Goal: Task Accomplishment & Management: Complete application form

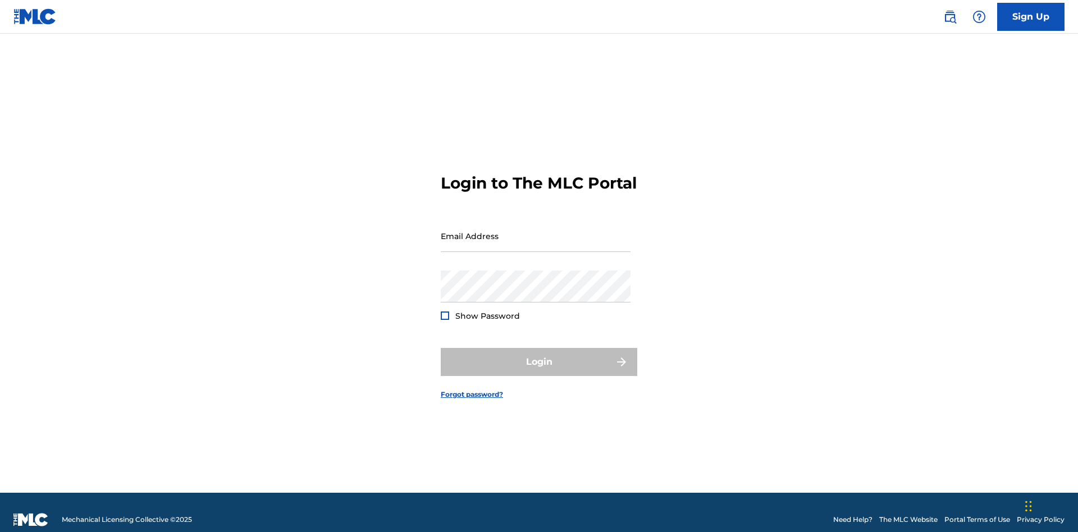
scroll to position [15, 0]
click at [1031, 16] on link "Sign Up" at bounding box center [1030, 17] width 67 height 28
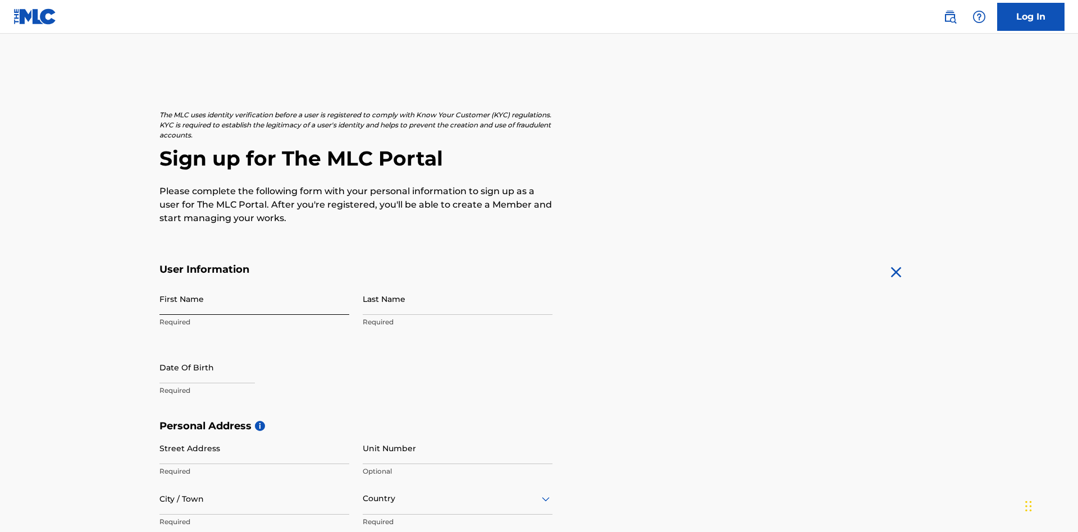
click at [254, 283] on input "First Name" at bounding box center [254, 299] width 190 height 32
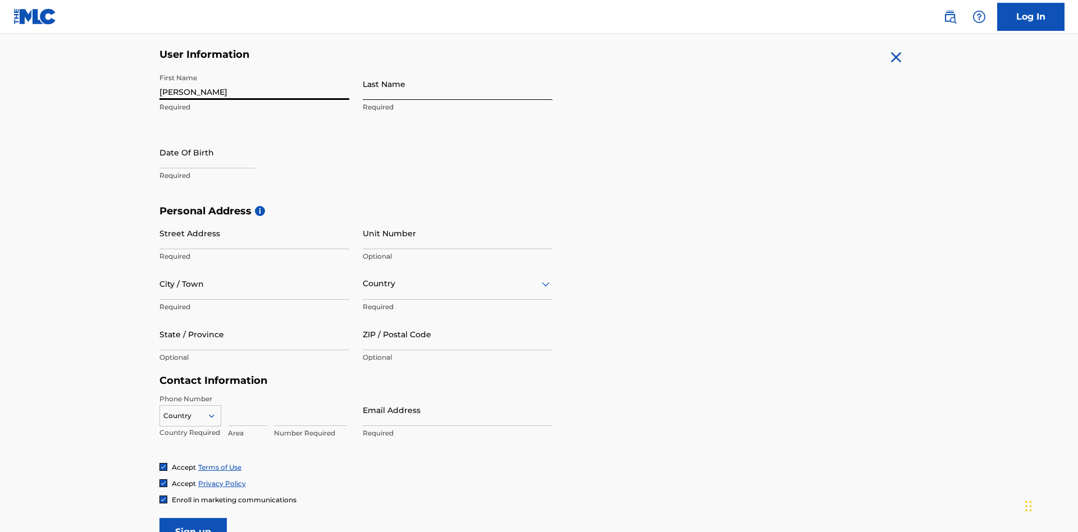
type input "Nicole"
click at [458, 84] on input "Last Name" at bounding box center [458, 84] width 190 height 32
type input "Ribble"
click at [216, 136] on input "text" at bounding box center [206, 152] width 95 height 32
select select "8"
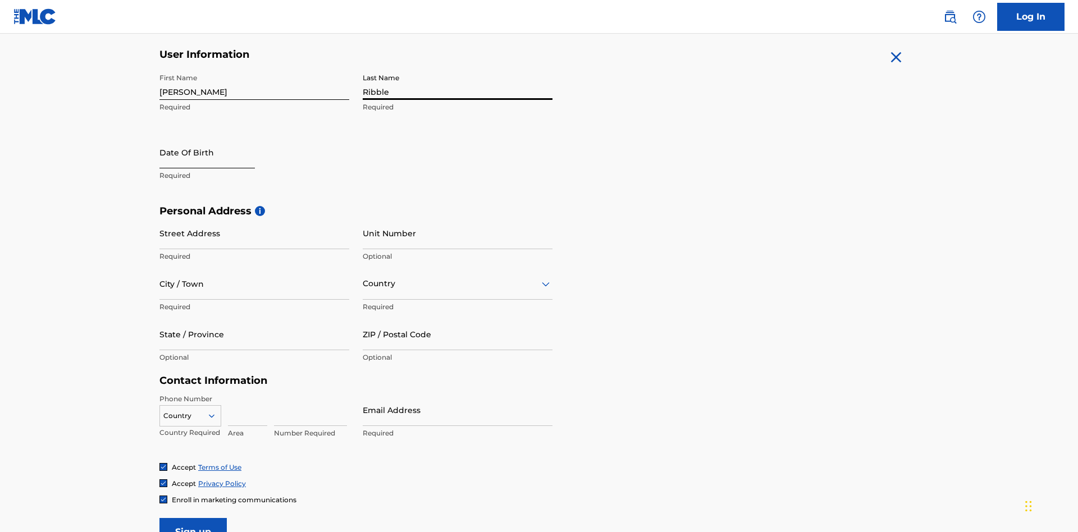
select select "2025"
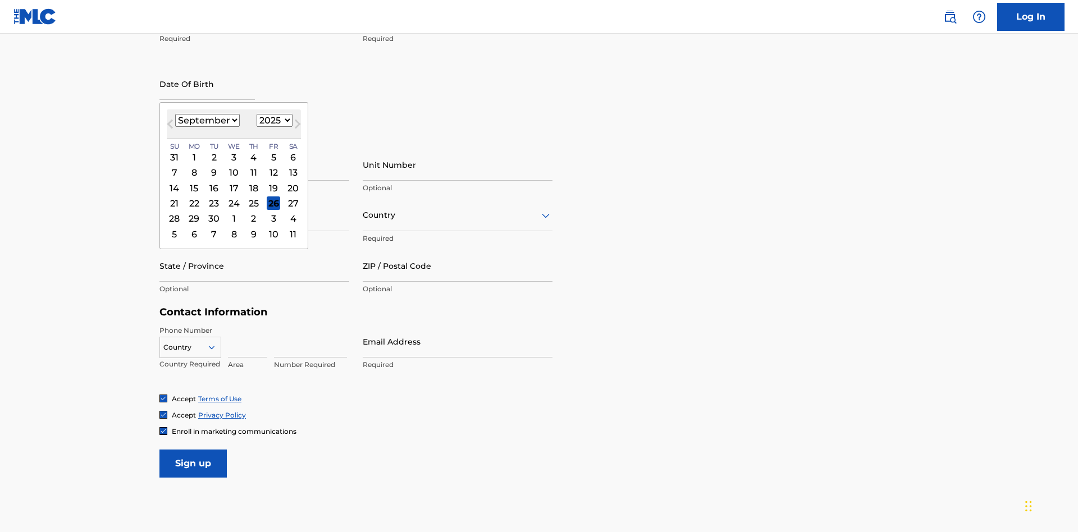
click at [207, 120] on select "January February March April May June July August September October November De…" at bounding box center [207, 120] width 65 height 13
select select "0"
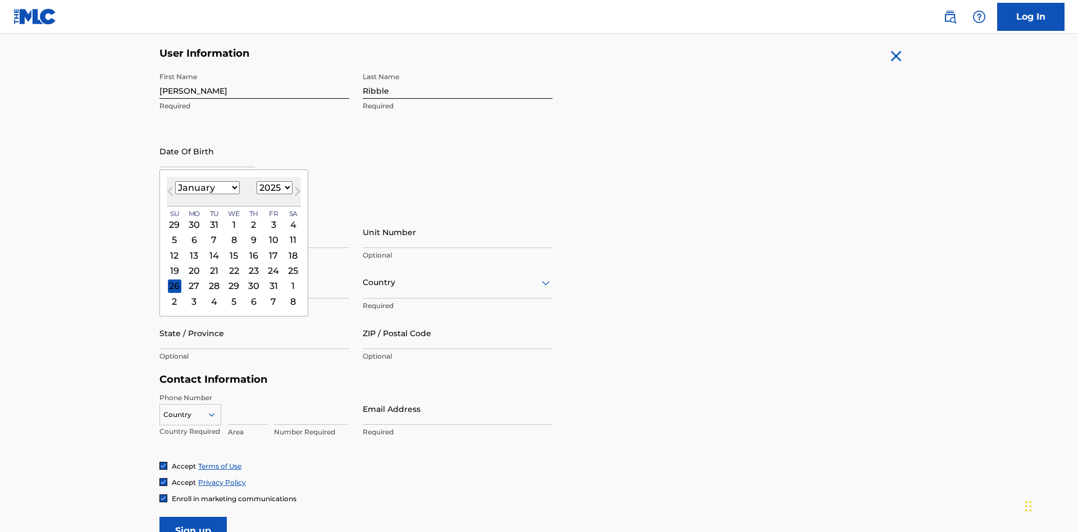
click at [273, 188] on select "1900 1901 1902 1903 1904 1905 1906 1907 1908 1909 1910 1911 1912 1913 1914 1915…" at bounding box center [275, 187] width 36 height 13
select select "1985"
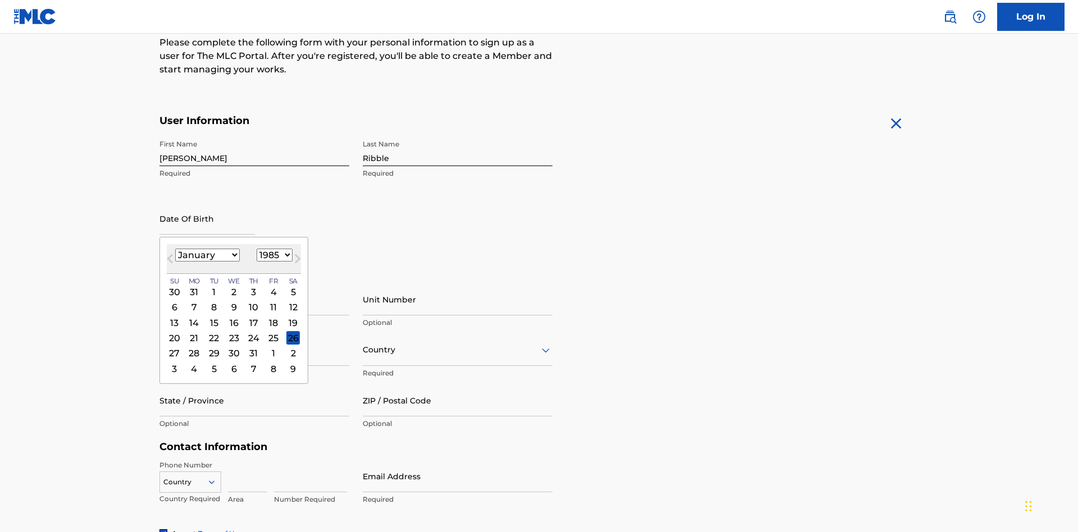
click at [273, 255] on select "1900 1901 1902 1903 1904 1905 1906 1907 1908 1909 1910 1911 1912 1913 1914 1915…" at bounding box center [275, 255] width 36 height 13
click at [213, 301] on div "8" at bounding box center [213, 307] width 13 height 13
type input "January 8 1985"
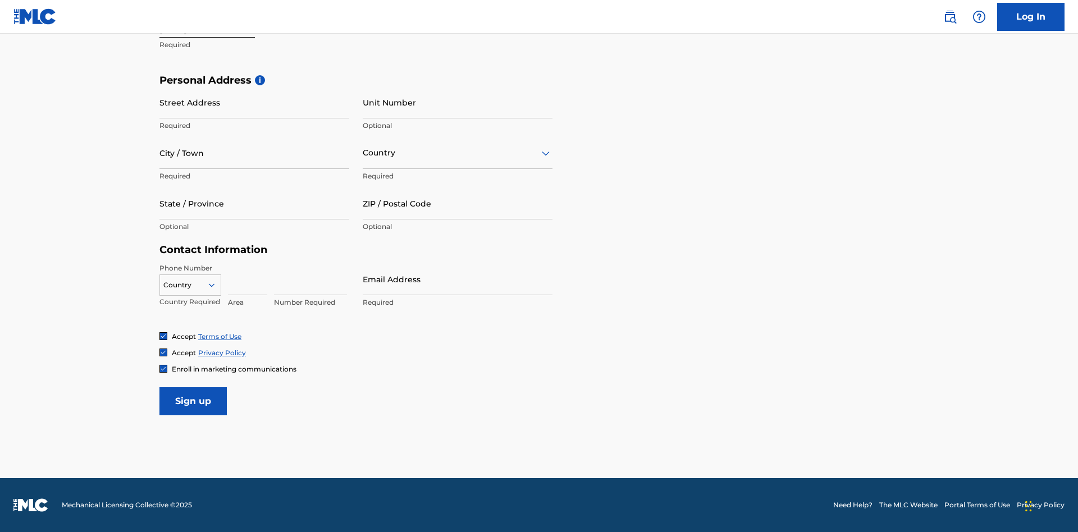
scroll to position [346, 0]
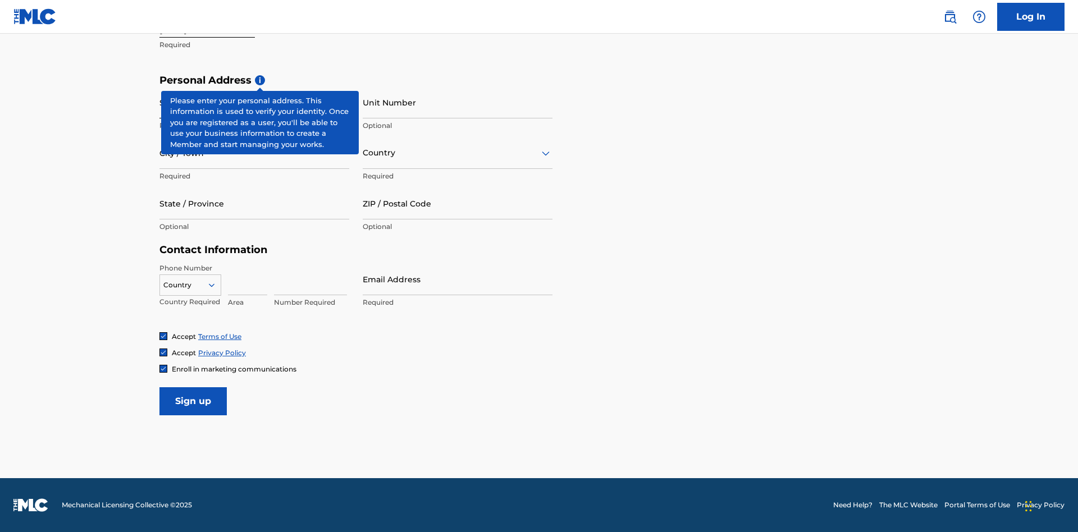
click at [254, 102] on input "Street Address" at bounding box center [254, 102] width 190 height 32
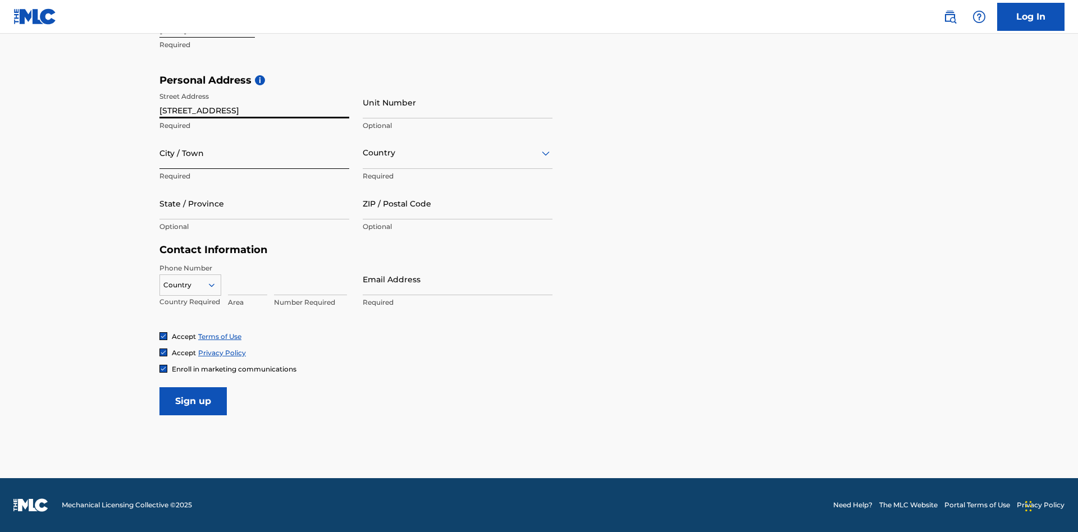
type input "9909 Elks Run Rd"
click at [254, 153] on input "City / Town" at bounding box center [254, 153] width 190 height 32
type input "Roseville"
click at [363, 153] on input "text" at bounding box center [364, 153] width 2 height 12
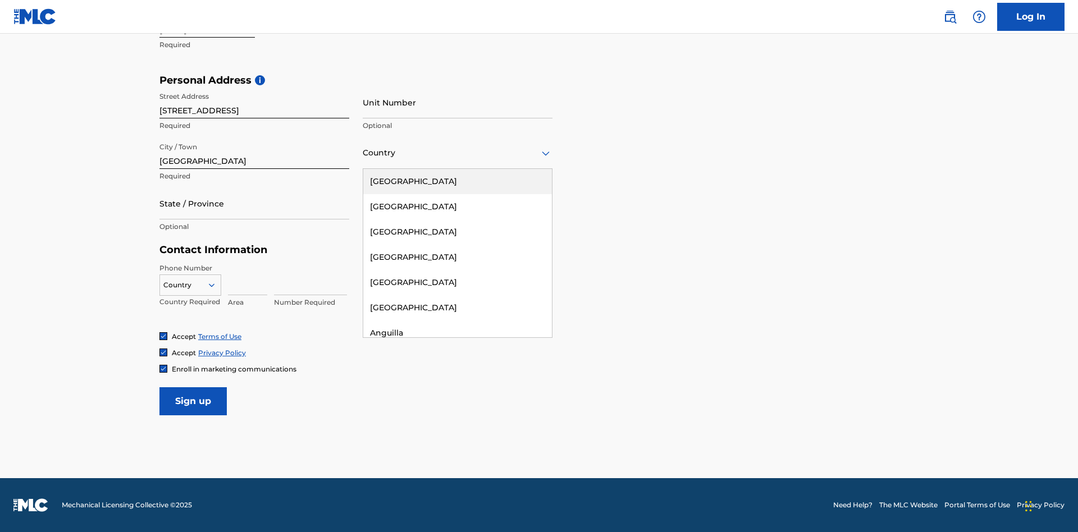
click at [458, 181] on div "United States" at bounding box center [457, 181] width 189 height 25
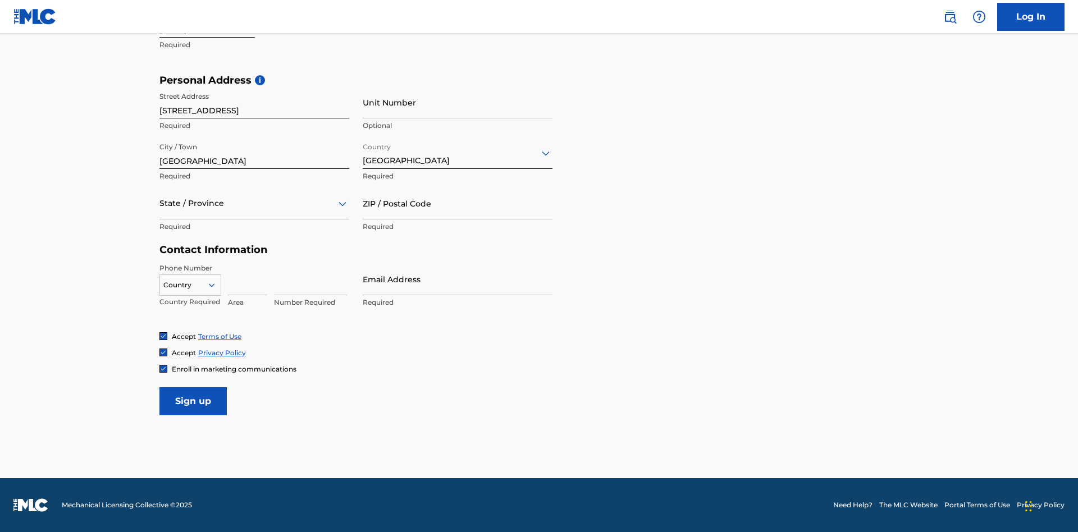
click at [254, 203] on div at bounding box center [254, 204] width 190 height 14
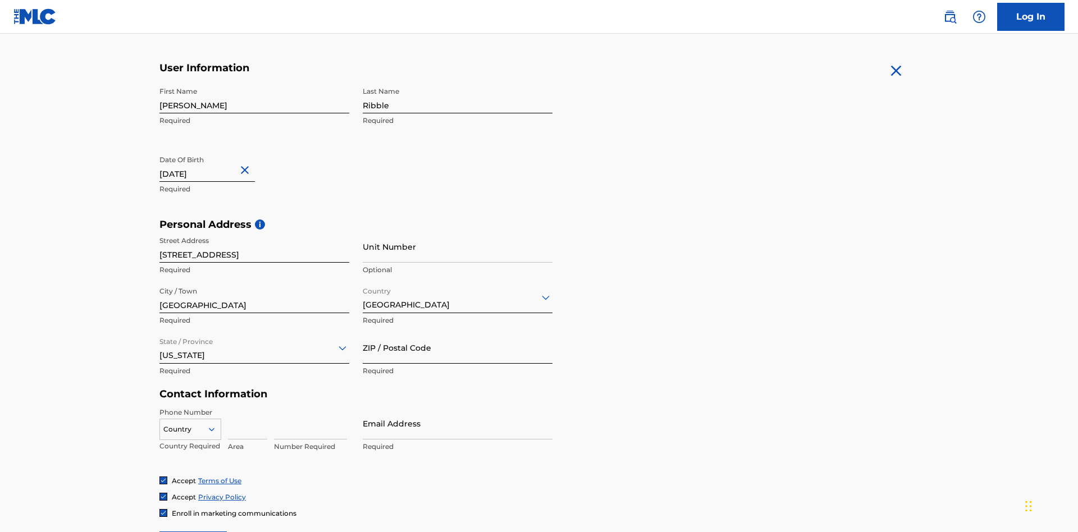
click at [458, 332] on input "ZIP / Postal Code" at bounding box center [458, 348] width 190 height 32
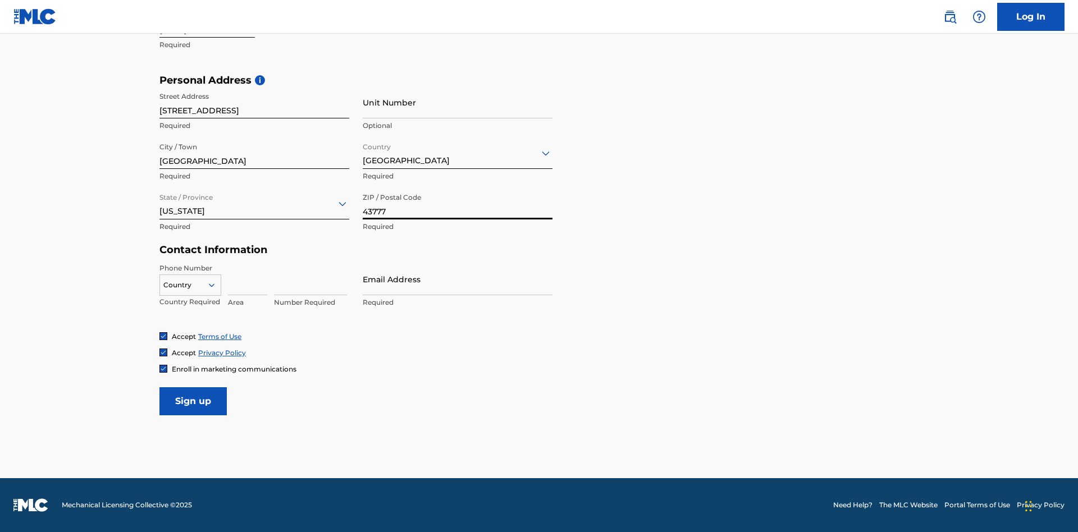
type input "43777"
click at [216, 285] on icon at bounding box center [212, 285] width 10 height 10
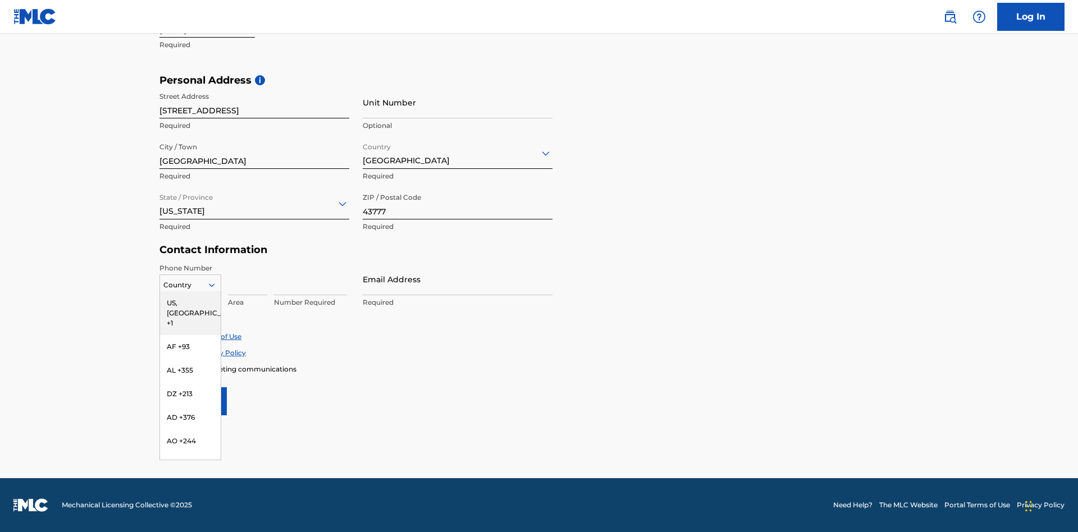
click at [190, 303] on div "US, CA +1" at bounding box center [190, 313] width 61 height 44
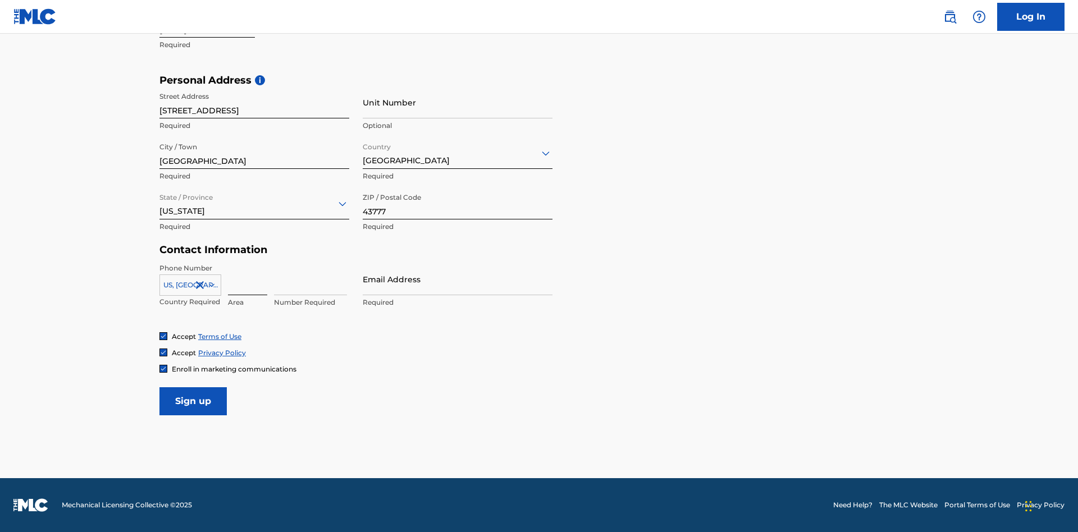
click at [248, 279] on input at bounding box center [247, 279] width 39 height 32
type input "740"
click at [310, 279] on input at bounding box center [310, 279] width 73 height 32
type input "8086351"
click at [458, 279] on input "Email Address" at bounding box center [458, 279] width 190 height 32
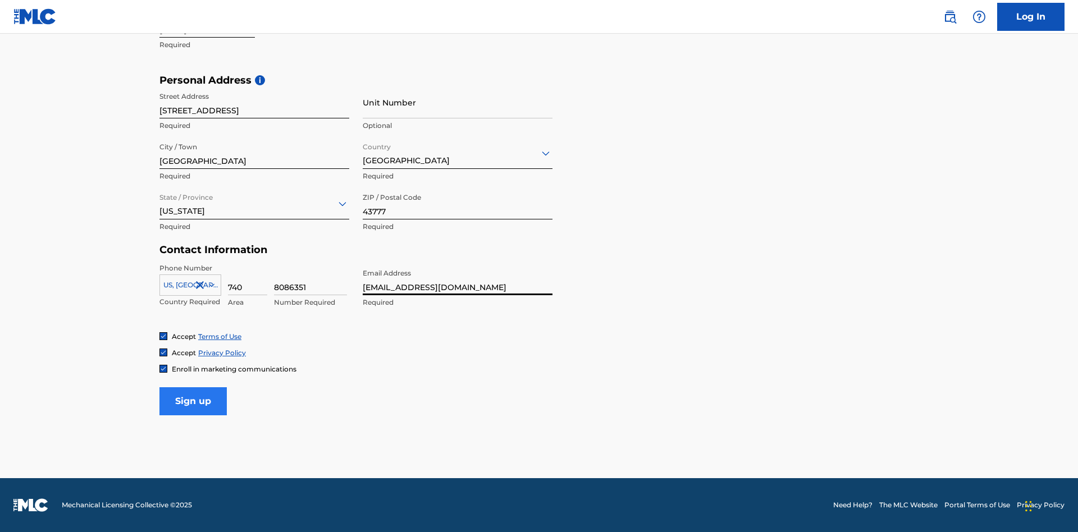
type input "754ab6f4-60bc-4771-a88b-4c503d5fb5df@mailslurp.biz"
click at [193, 401] on input "Sign up" at bounding box center [192, 401] width 67 height 28
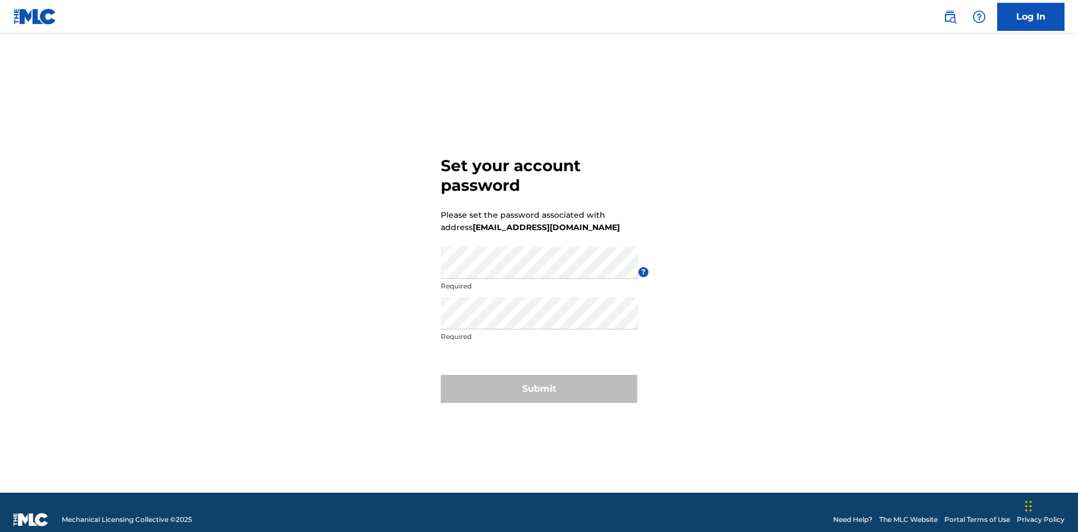
scroll to position [15, 0]
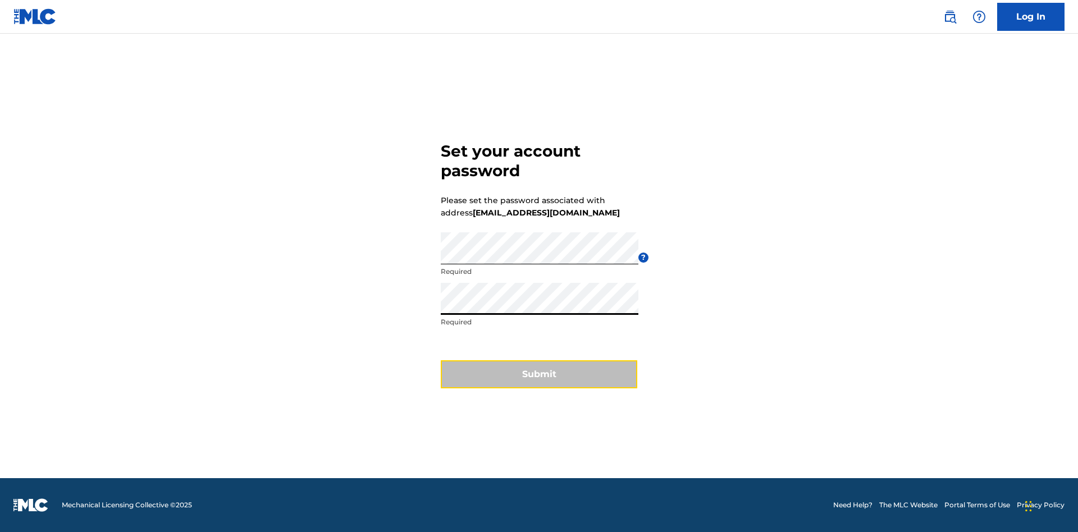
click at [539, 381] on button "Submit" at bounding box center [539, 374] width 197 height 28
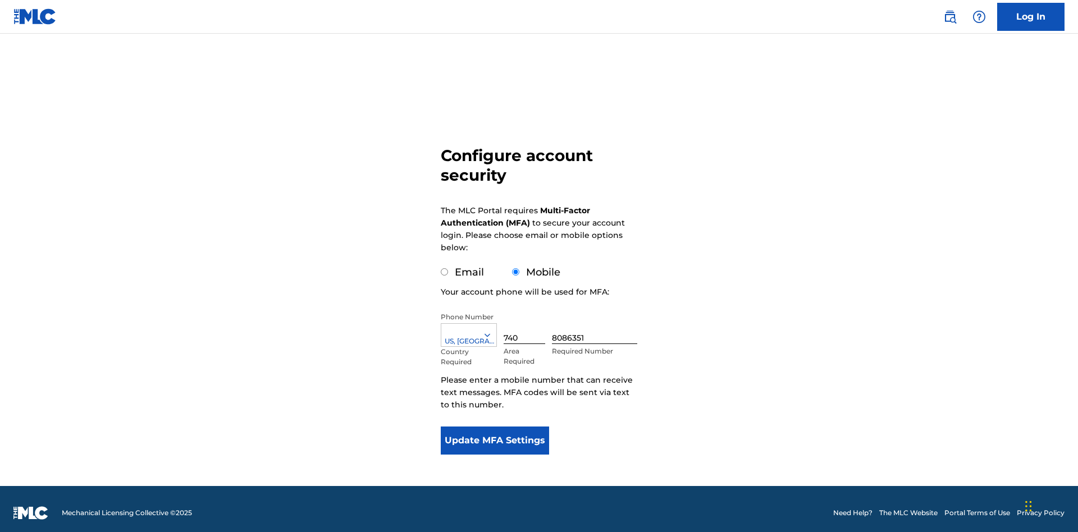
scroll to position [11, 0]
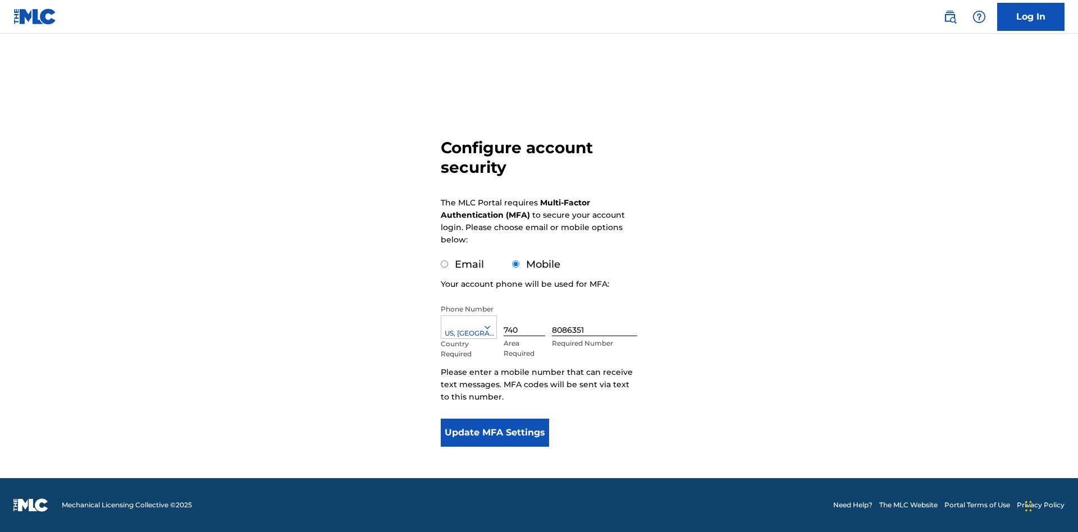
click at [445, 264] on input "Email" at bounding box center [444, 264] width 7 height 7
radio input "true"
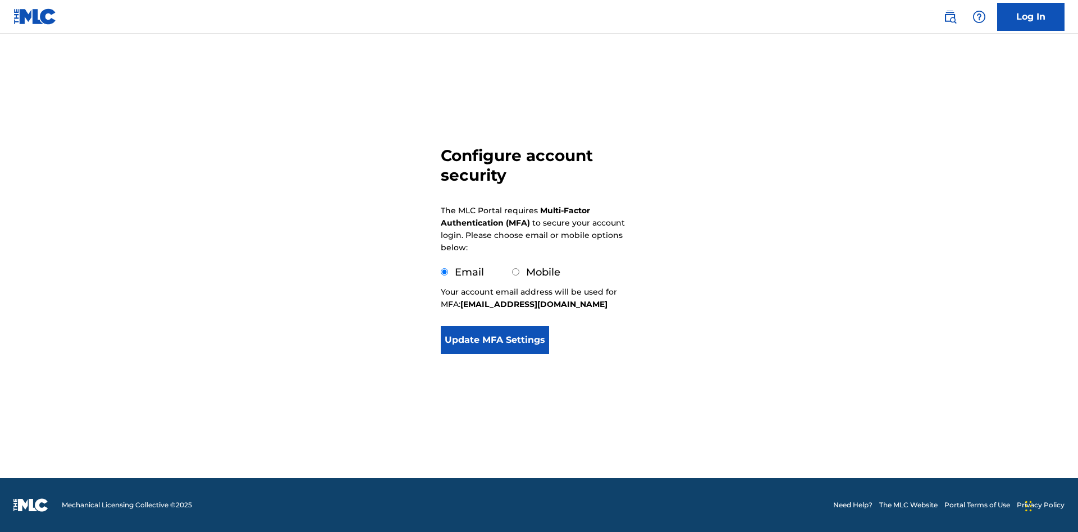
scroll to position [0, 0]
click at [495, 354] on button "Update MFA Settings" at bounding box center [495, 340] width 108 height 28
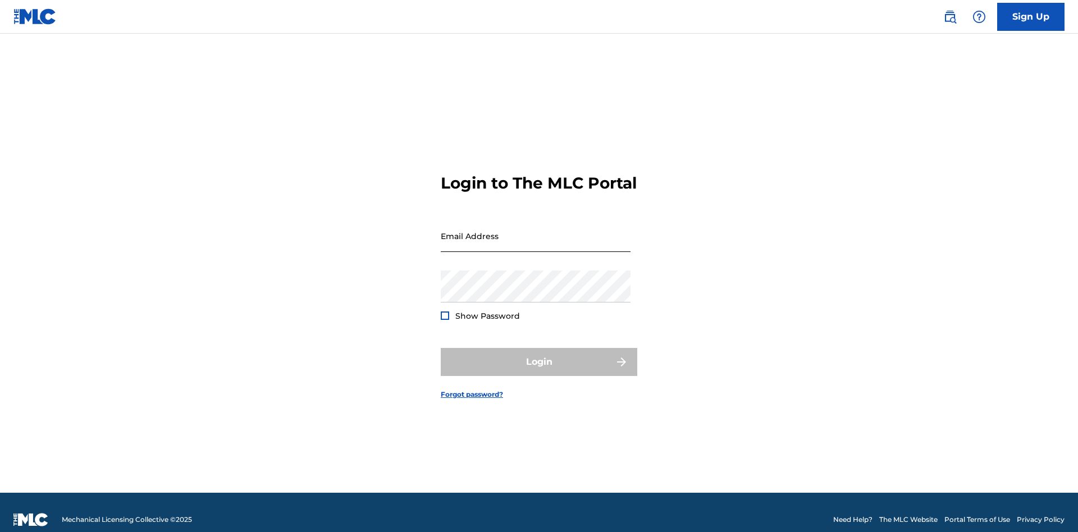
click at [536, 231] on input "Email Address" at bounding box center [536, 236] width 190 height 32
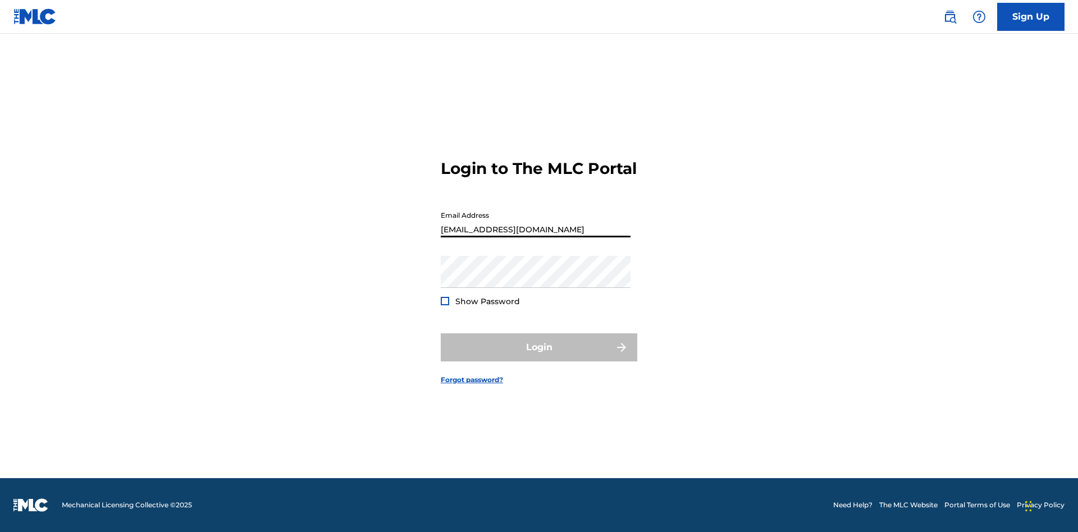
type input "754ab6f4-60bc-4771-a88b-4c503d5fb5df@mailslurp.biz"
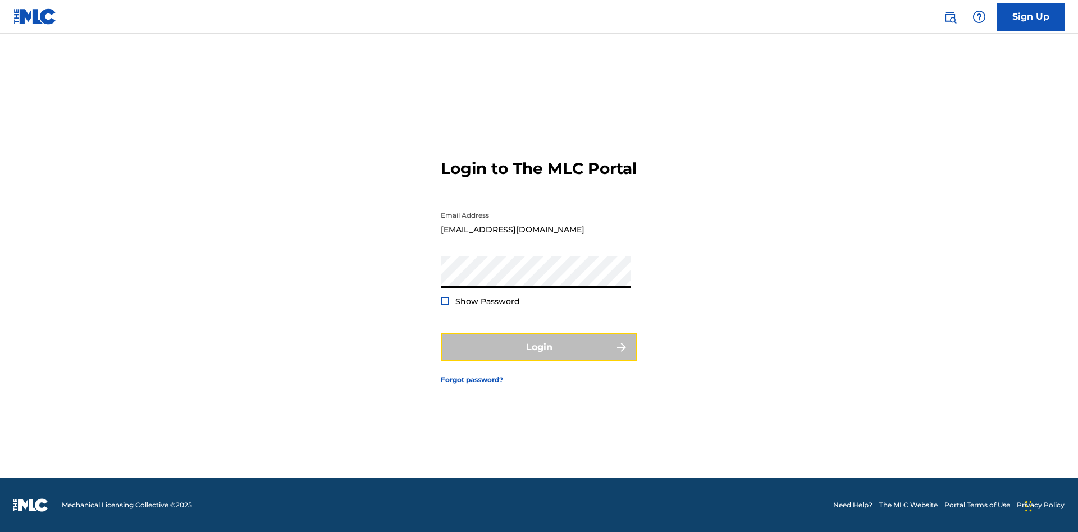
click at [539, 357] on button "Login" at bounding box center [539, 347] width 197 height 28
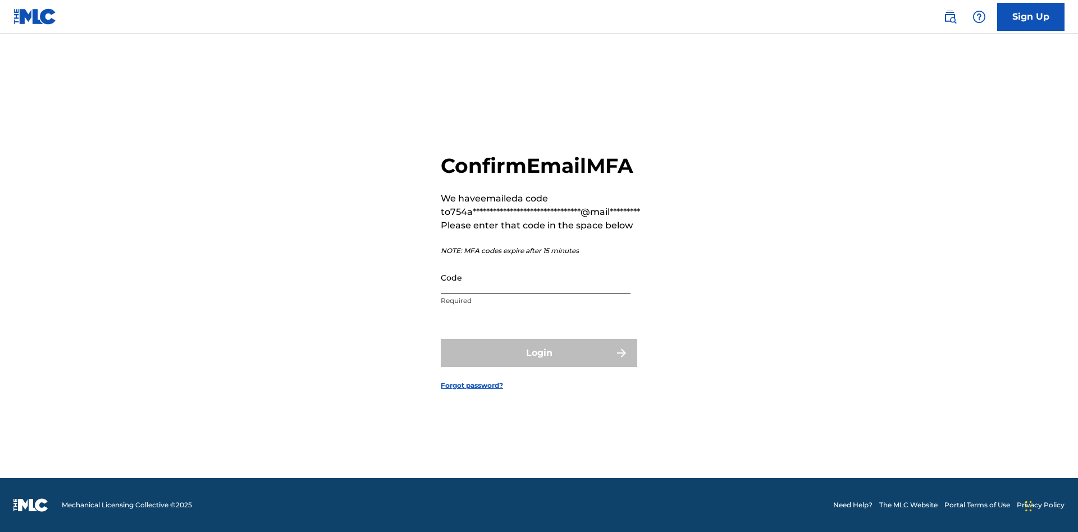
click at [536, 277] on input "Code" at bounding box center [536, 278] width 190 height 32
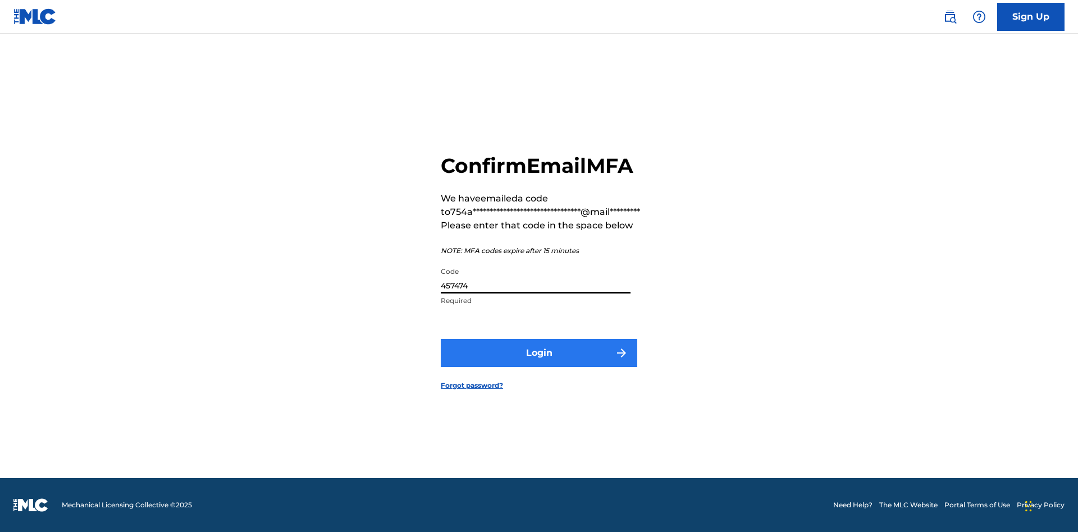
type input "457474"
click at [539, 353] on button "Login" at bounding box center [539, 353] width 197 height 28
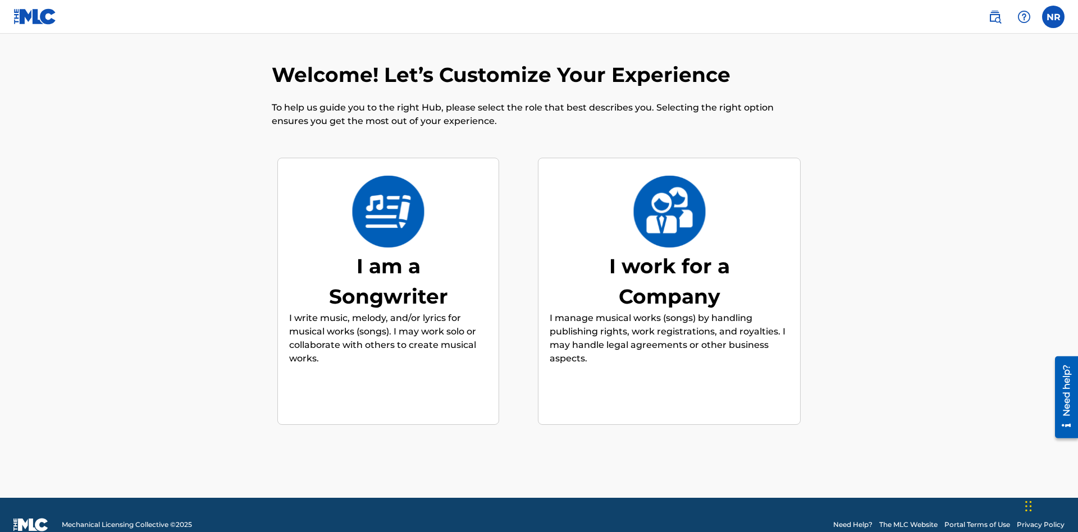
click at [388, 261] on div "I am a Songwriter" at bounding box center [388, 281] width 168 height 61
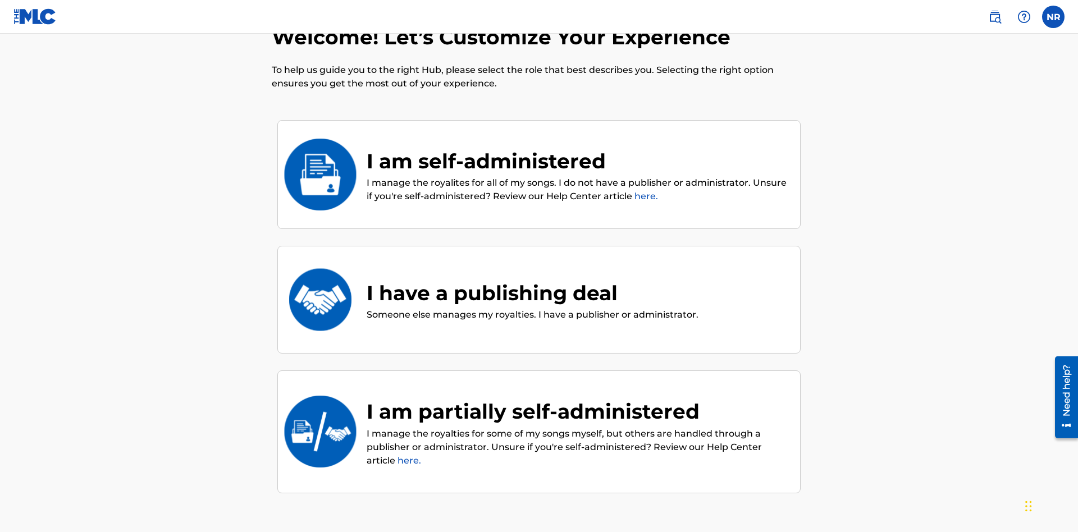
scroll to position [47, 0]
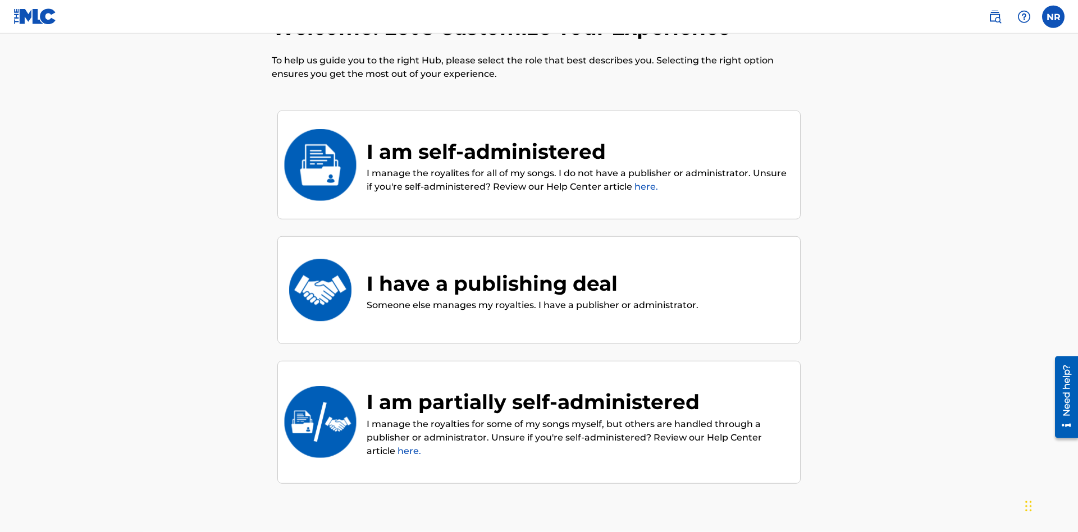
click at [531, 268] on div "I have a publishing deal" at bounding box center [533, 283] width 332 height 30
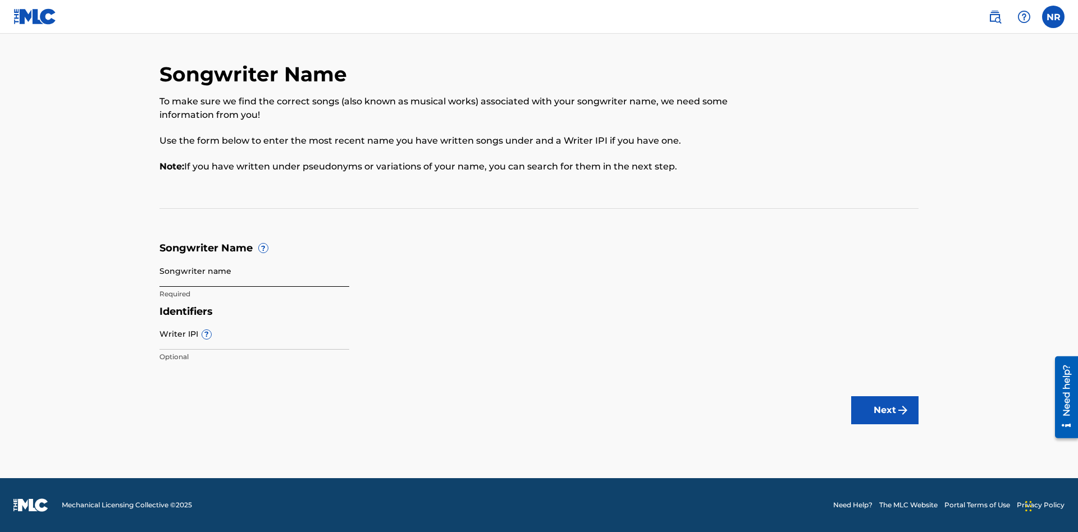
click at [254, 271] on input "Songwriter name" at bounding box center [254, 271] width 190 height 32
type input "dS3jE71BRQ0vwlPzVxHEkeiRt mwPuHUKMCjVz2LZNmpEI4wk05"
click at [254, 333] on input "Writer IPI ?" at bounding box center [254, 334] width 190 height 32
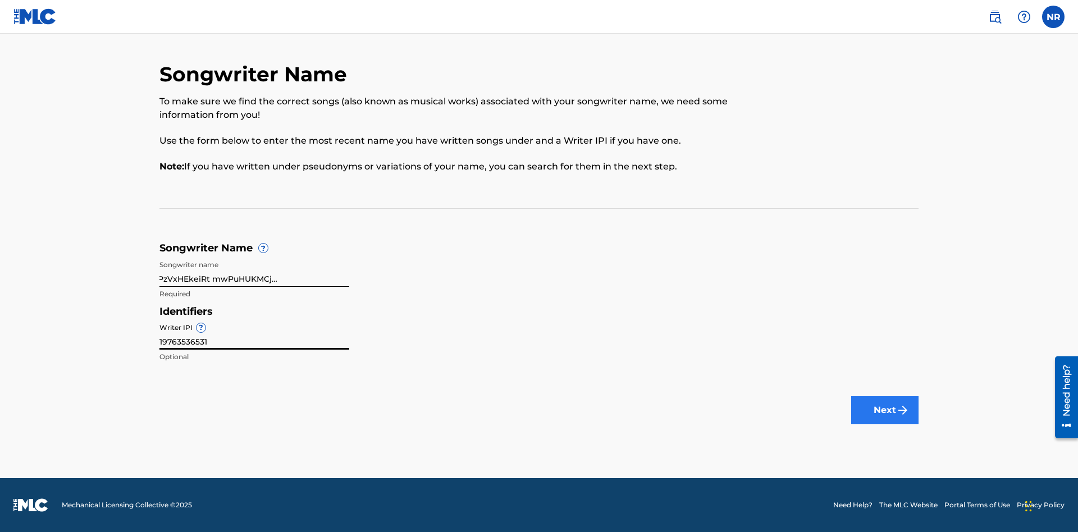
type input "19763536531"
click at [885, 410] on button "Next" at bounding box center [884, 410] width 67 height 28
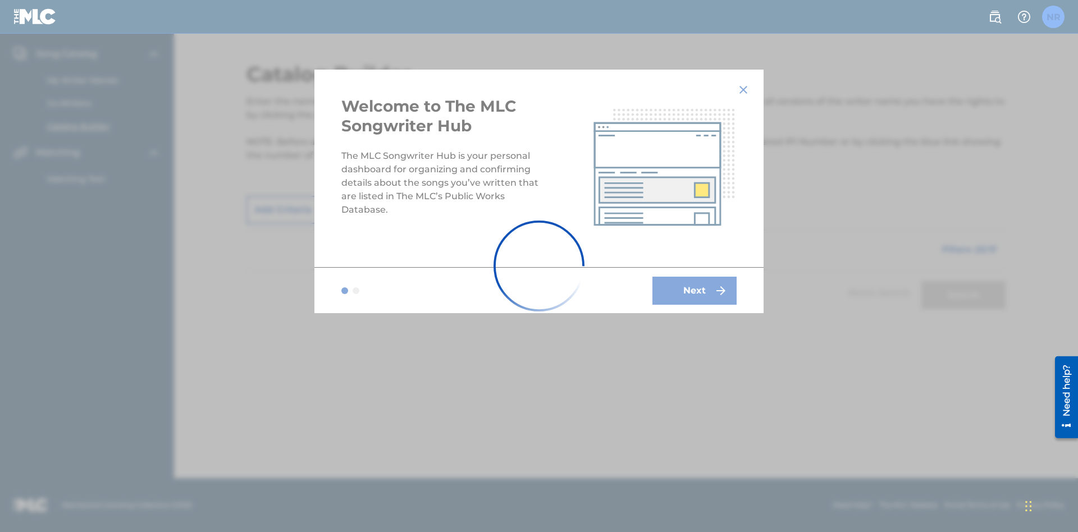
click at [1053, 16] on label at bounding box center [1053, 17] width 22 height 22
click at [1053, 17] on input "NR Nicole Ribble 754ab6f4-60bc-4771-a88b-4c503d5fb5df@mailslurp.biz Notificatio…" at bounding box center [1053, 17] width 0 height 0
